Goal: Task Accomplishment & Management: Manage account settings

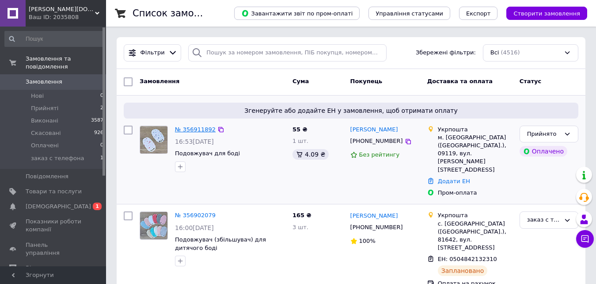
click at [184, 131] on link "№ 356911892" at bounding box center [195, 129] width 41 height 7
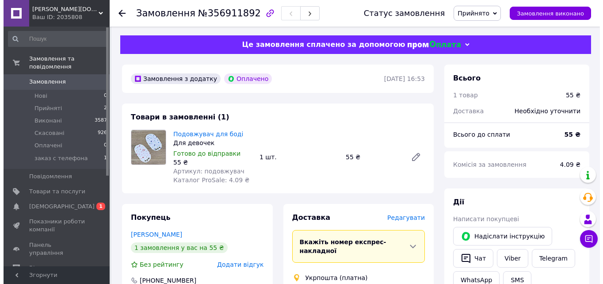
scroll to position [44, 0]
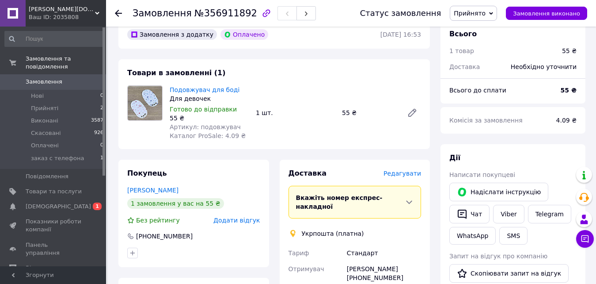
click at [410, 173] on span "Редагувати" at bounding box center [402, 173] width 38 height 7
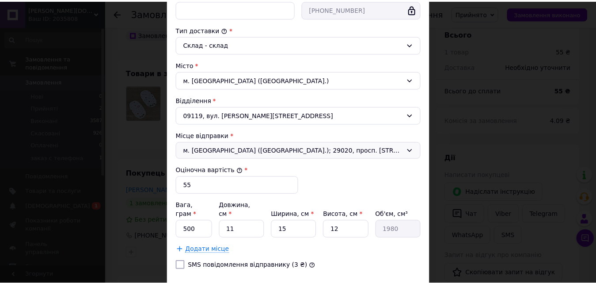
scroll to position [265, 0]
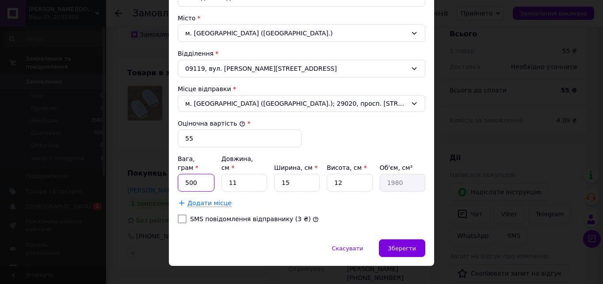
drag, startPoint x: 197, startPoint y: 174, endPoint x: 181, endPoint y: 174, distance: 16.3
click at [181, 174] on input "500" at bounding box center [196, 183] width 37 height 18
type input "50"
drag, startPoint x: 238, startPoint y: 173, endPoint x: 226, endPoint y: 176, distance: 12.3
click at [226, 176] on input "11" at bounding box center [244, 183] width 46 height 18
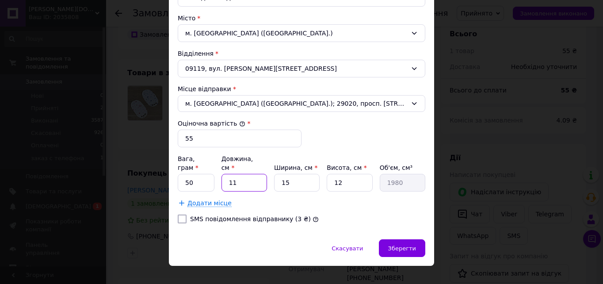
type input "2"
type input "360"
type input "20"
type input "3600"
type input "20"
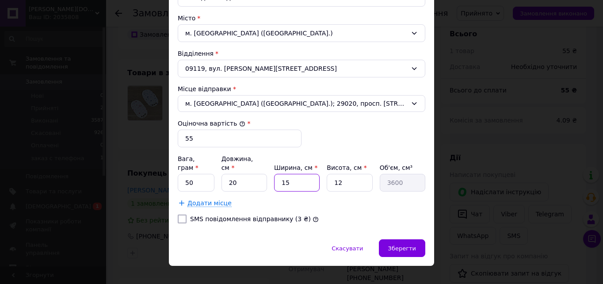
click at [294, 175] on input "15" at bounding box center [297, 183] width 46 height 18
type input "1"
type input "240"
type input "10"
type input "2400"
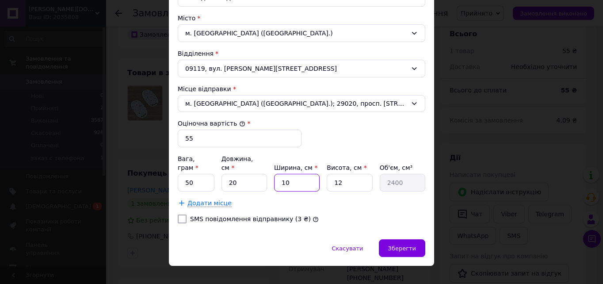
type input "10"
click at [349, 178] on input "12" at bounding box center [349, 183] width 46 height 18
type input "1"
type input "200"
type input "1"
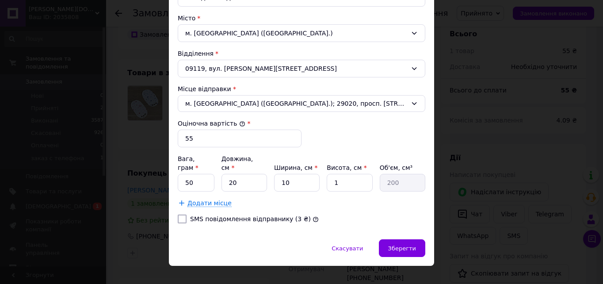
click at [419, 214] on div "SMS повідомлення відправнику (3 ₴)" at bounding box center [301, 218] width 251 height 9
click at [391, 245] on span "Зберегти" at bounding box center [402, 248] width 28 height 7
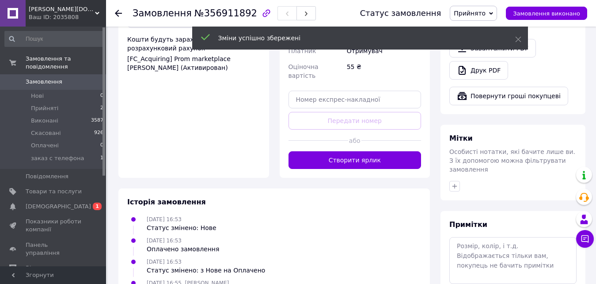
scroll to position [353, 0]
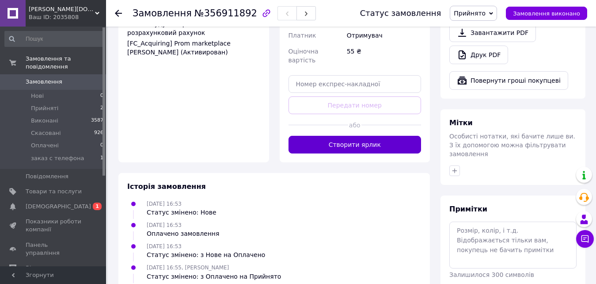
click at [369, 136] on button "Створити ярлик" at bounding box center [354, 145] width 133 height 18
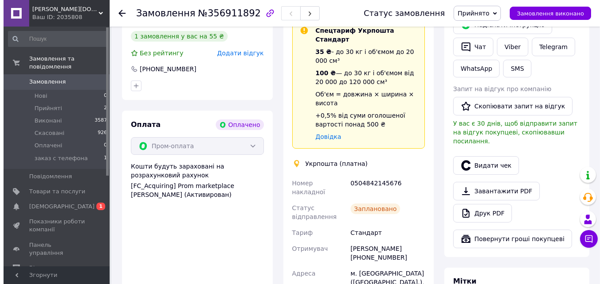
scroll to position [177, 0]
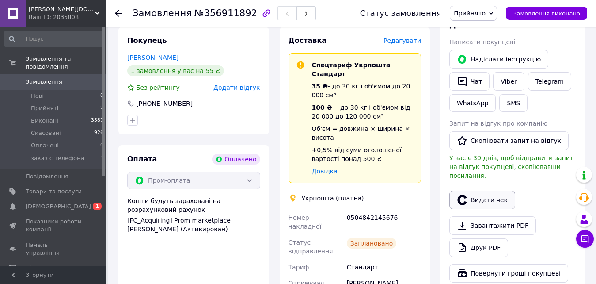
click at [485, 190] on button "Видати чек" at bounding box center [482, 199] width 66 height 19
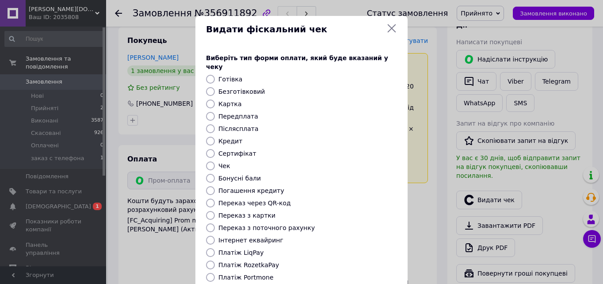
click at [233, 261] on label "Платіж RozetkaPay" at bounding box center [248, 264] width 61 height 7
click at [215, 260] on input "Платіж RozetkaPay" at bounding box center [210, 264] width 9 height 9
radio input "true"
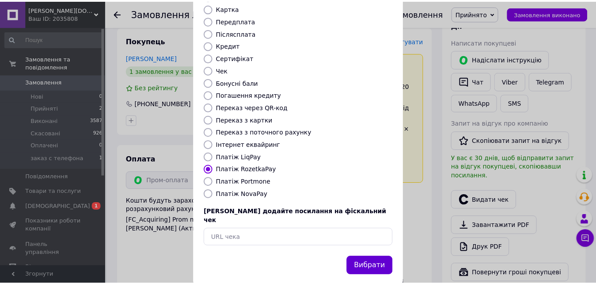
scroll to position [96, 0]
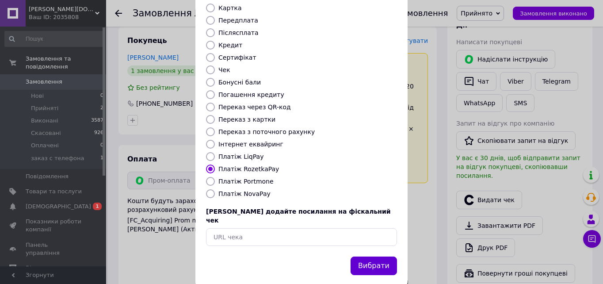
click at [387, 256] on button "Вибрати" at bounding box center [373, 265] width 46 height 19
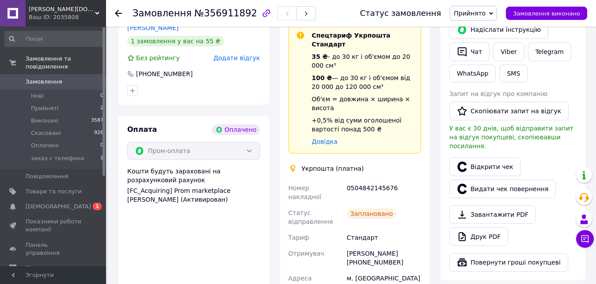
scroll to position [265, 0]
